Goal: Task Accomplishment & Management: Use online tool/utility

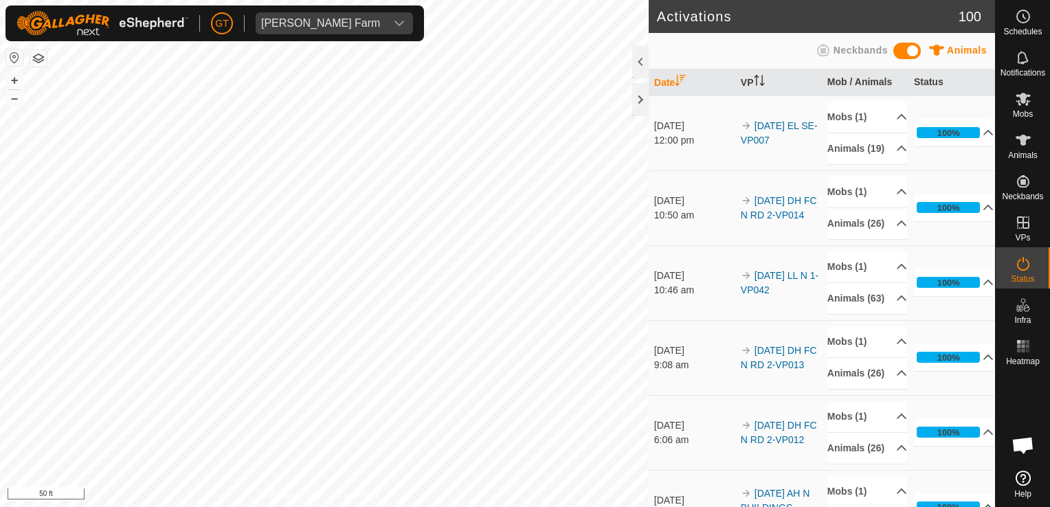
click at [0, 281] on html "[PERSON_NAME] Farm Schedules Notifications Mobs Animals Neckbands VPs Status In…" at bounding box center [525, 253] width 1050 height 507
click at [0, 267] on html "[PERSON_NAME] Farm Schedules Notifications Mobs Animals Neckbands VPs Status In…" at bounding box center [525, 253] width 1050 height 507
click at [0, 266] on html "[PERSON_NAME] Farm Schedules Notifications Mobs Animals Neckbands VPs Status In…" at bounding box center [525, 253] width 1050 height 507
click at [732, 266] on div "Activations 100 Animals Neckbands Date VP Mob / Animals Status [DATE] 12:00 pm …" at bounding box center [497, 253] width 995 height 507
